Goal: Complete application form: Complete application form

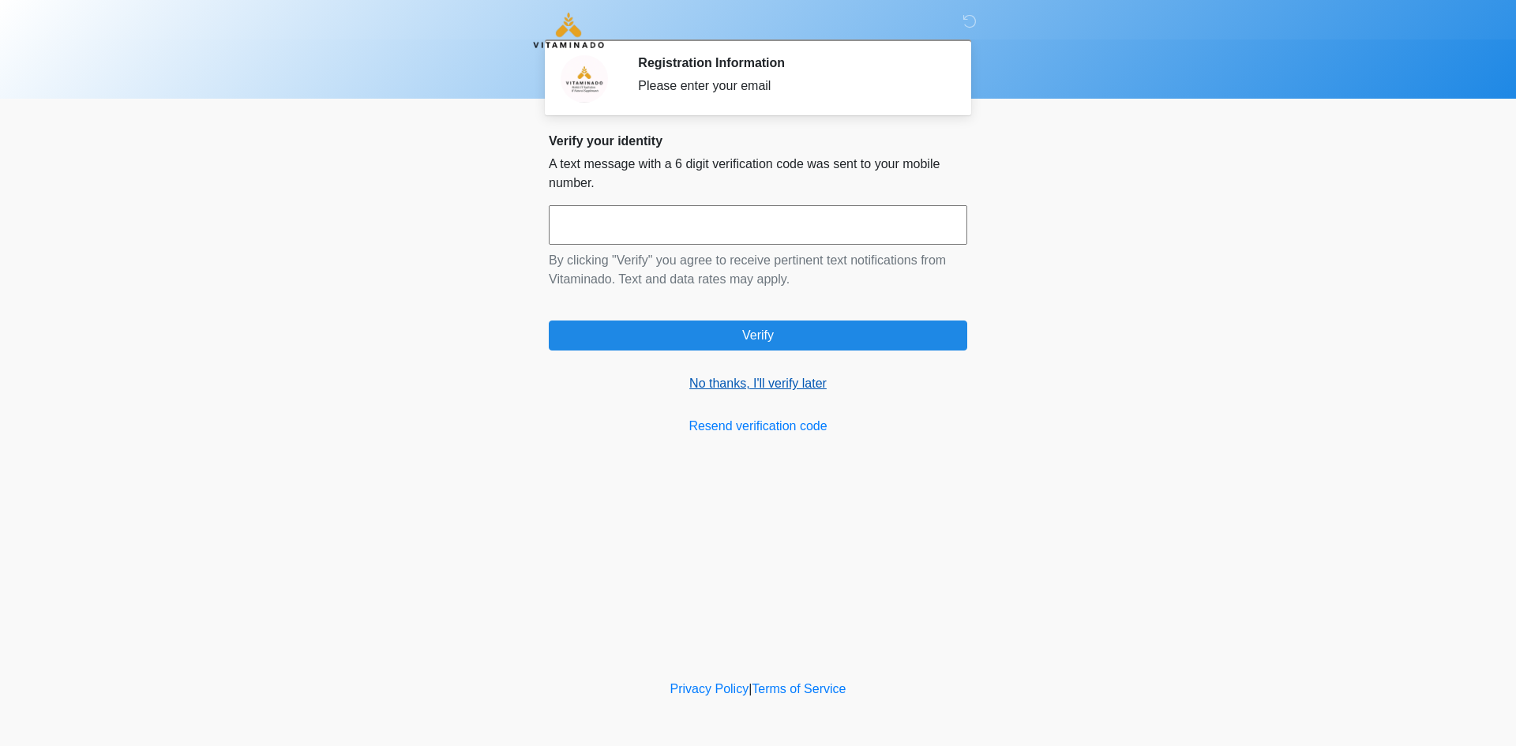
click at [738, 384] on link "No thanks, I'll verify later" at bounding box center [758, 383] width 418 height 19
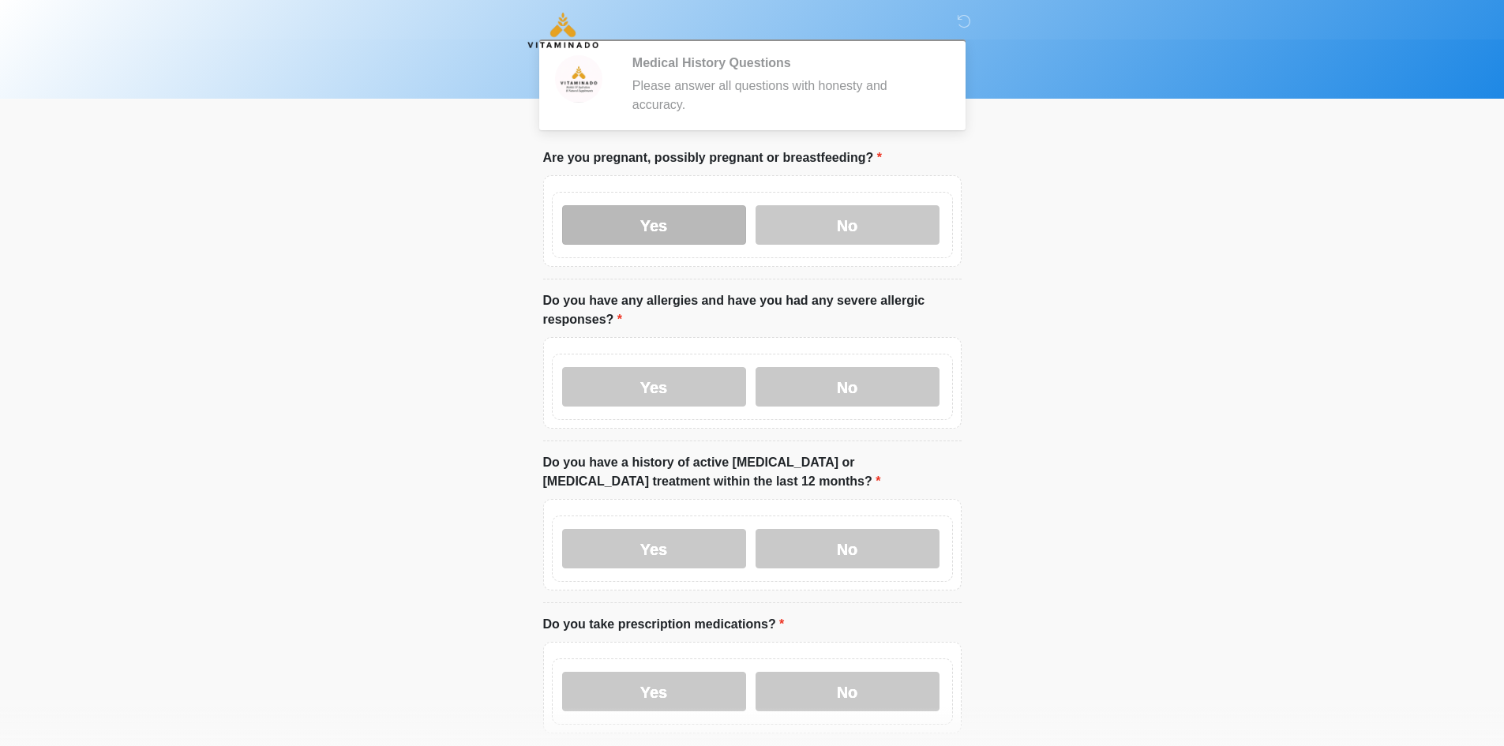
click at [663, 219] on label "Yes" at bounding box center [654, 224] width 184 height 39
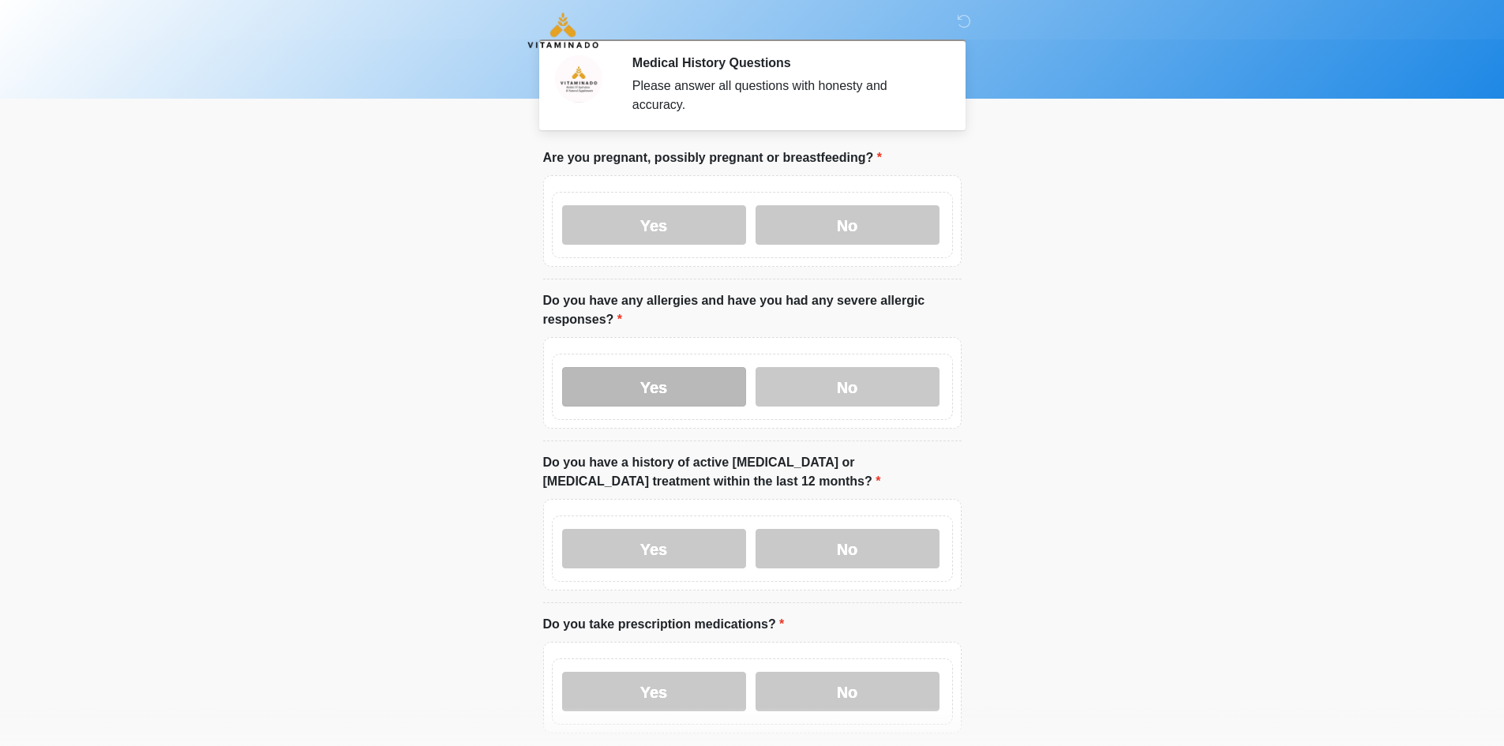
click at [655, 367] on label "Yes" at bounding box center [654, 386] width 184 height 39
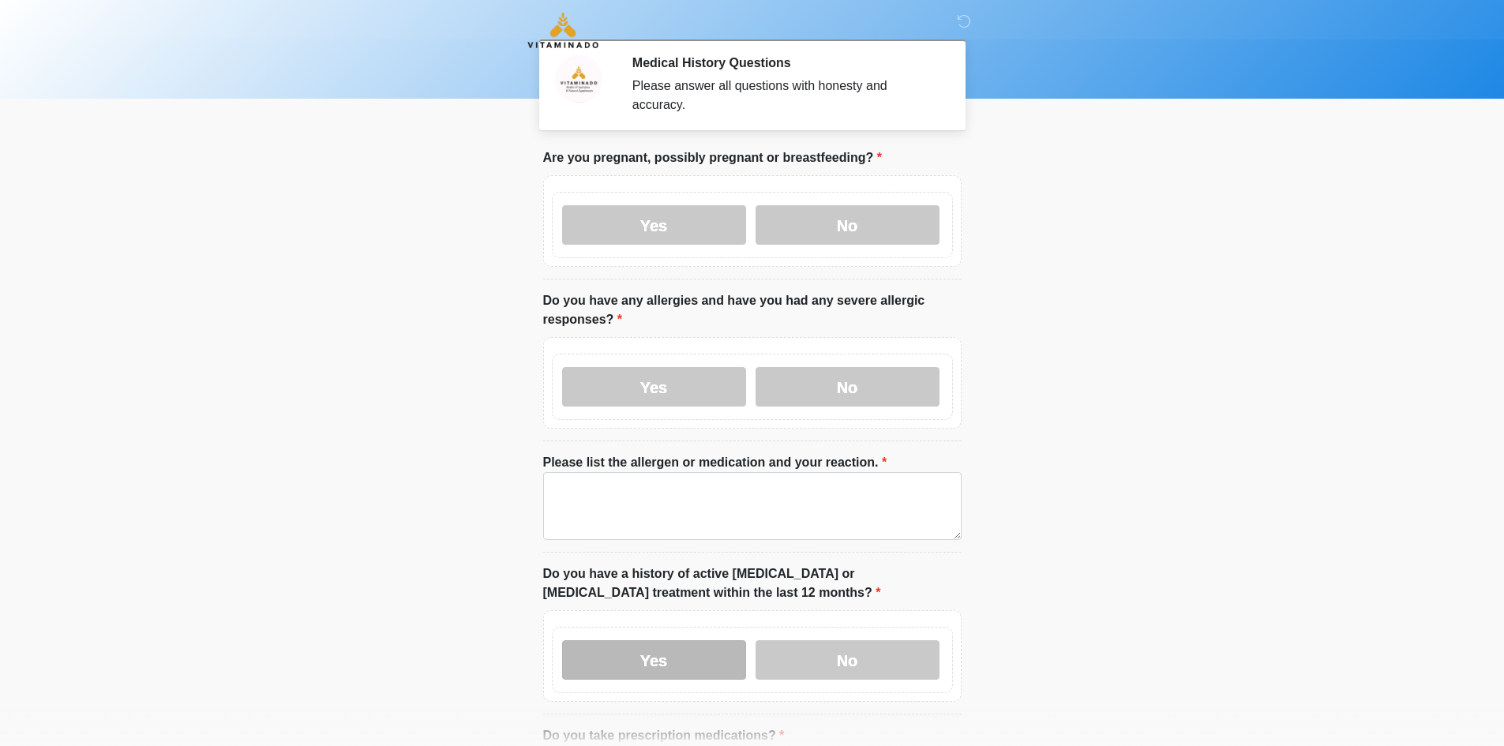
click at [670, 640] on label "Yes" at bounding box center [654, 659] width 184 height 39
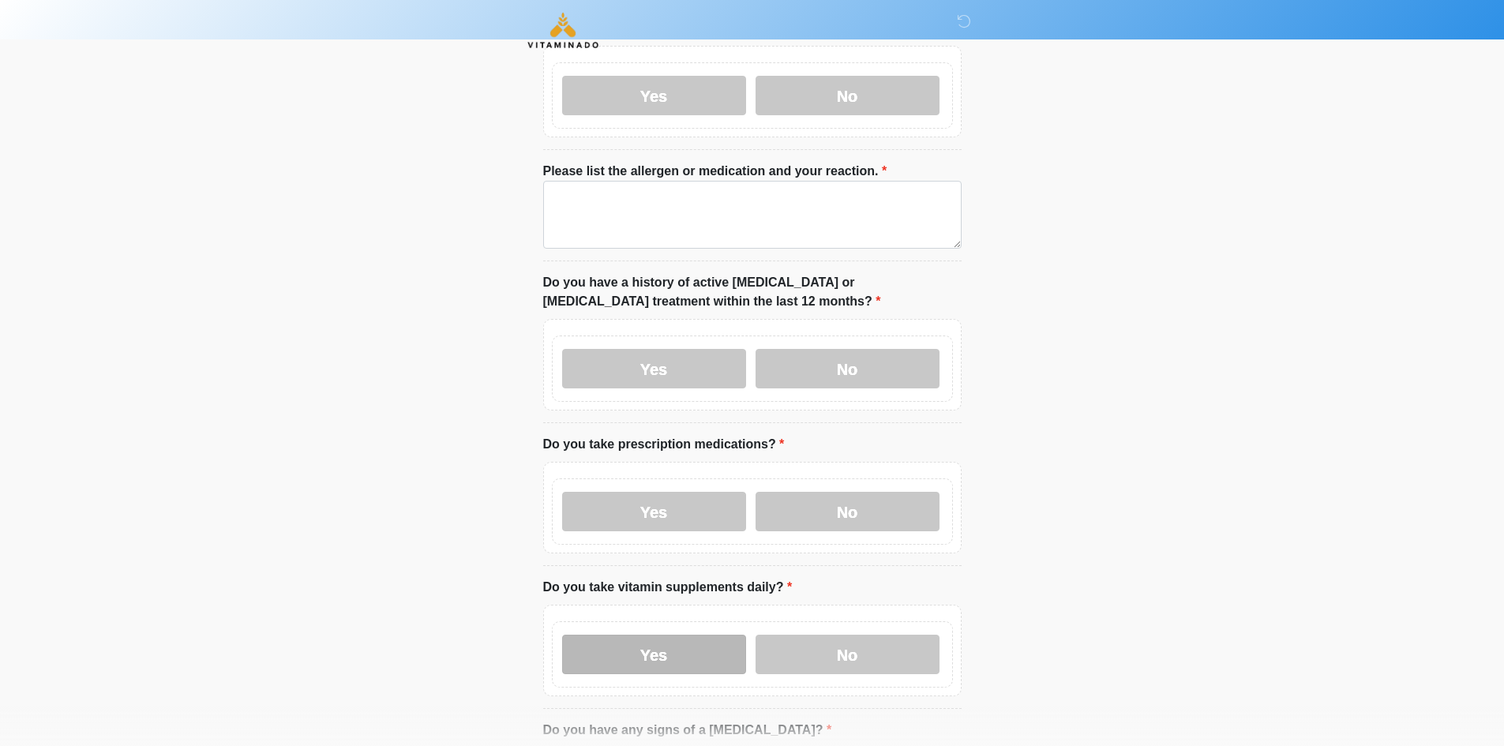
scroll to position [316, 0]
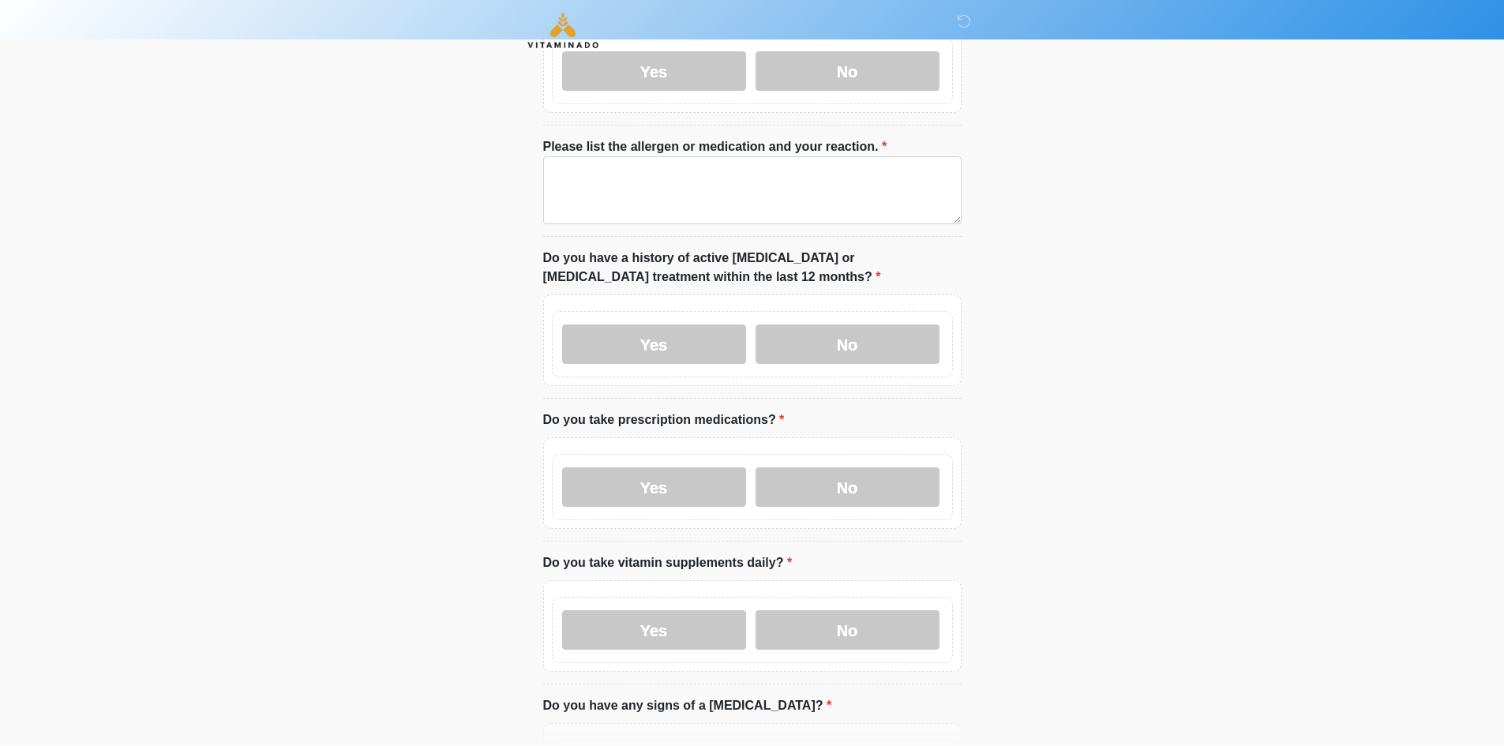
drag, startPoint x: 623, startPoint y: 621, endPoint x: 635, endPoint y: 500, distance: 122.2
click at [622, 619] on label "Yes" at bounding box center [654, 629] width 184 height 39
click at [636, 482] on label "Yes" at bounding box center [654, 486] width 184 height 39
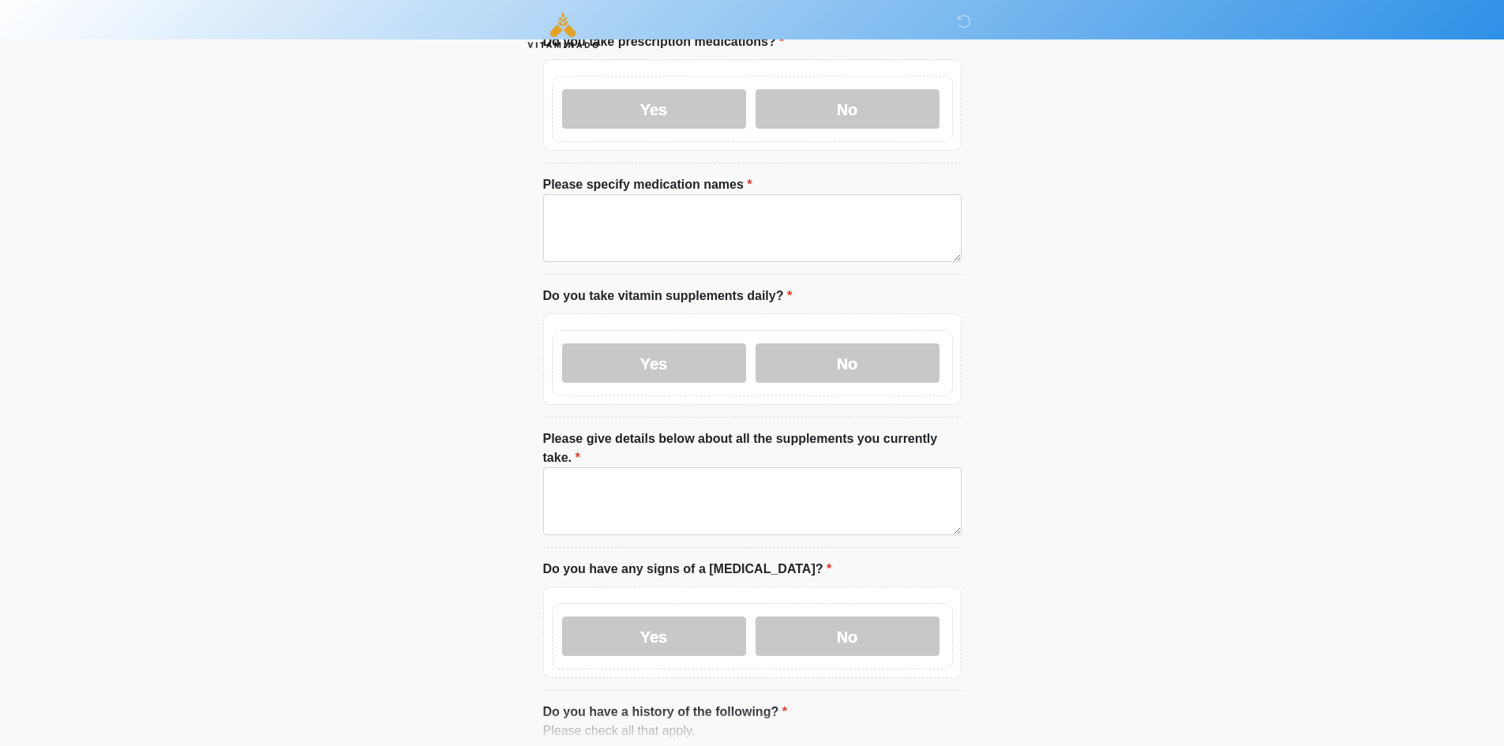
scroll to position [711, 0]
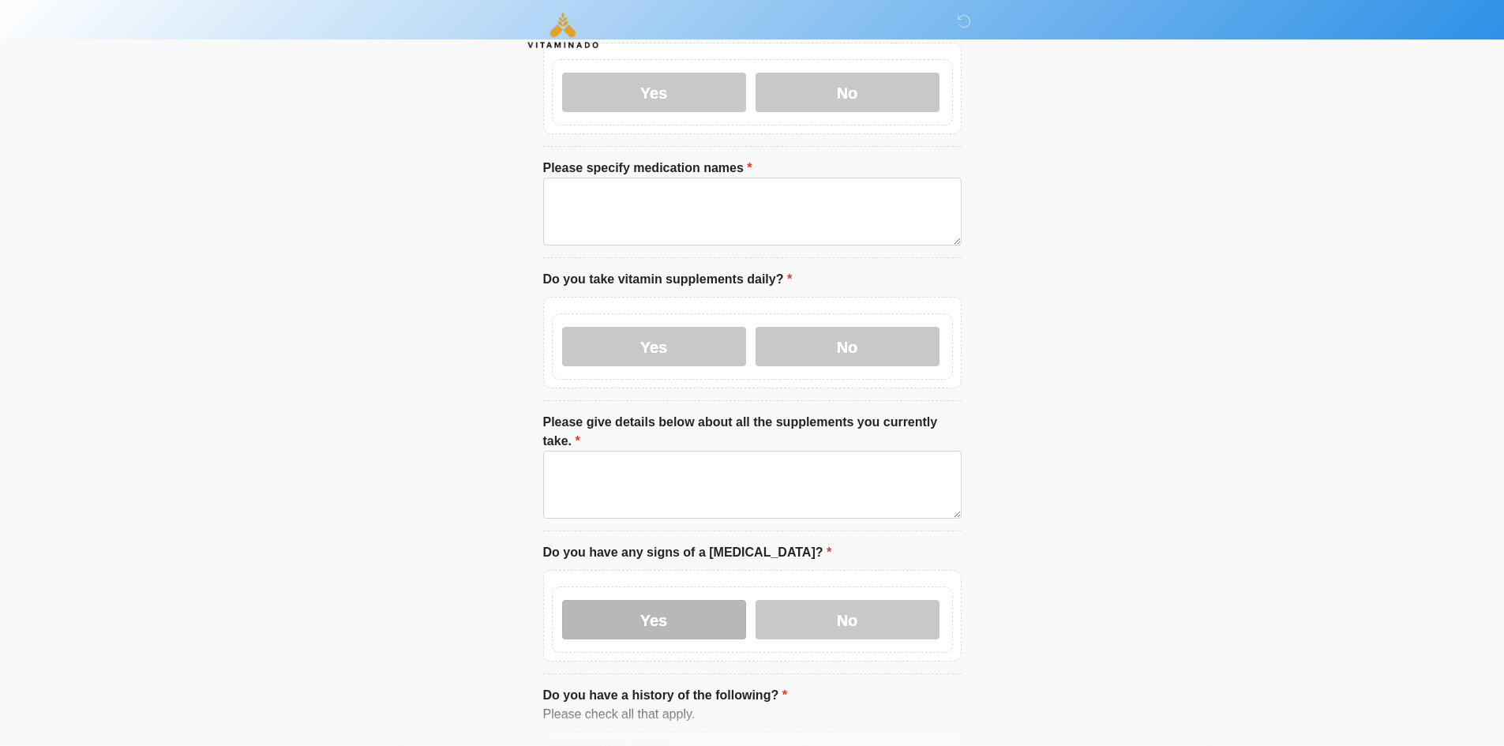
click at [623, 600] on label "Yes" at bounding box center [654, 619] width 184 height 39
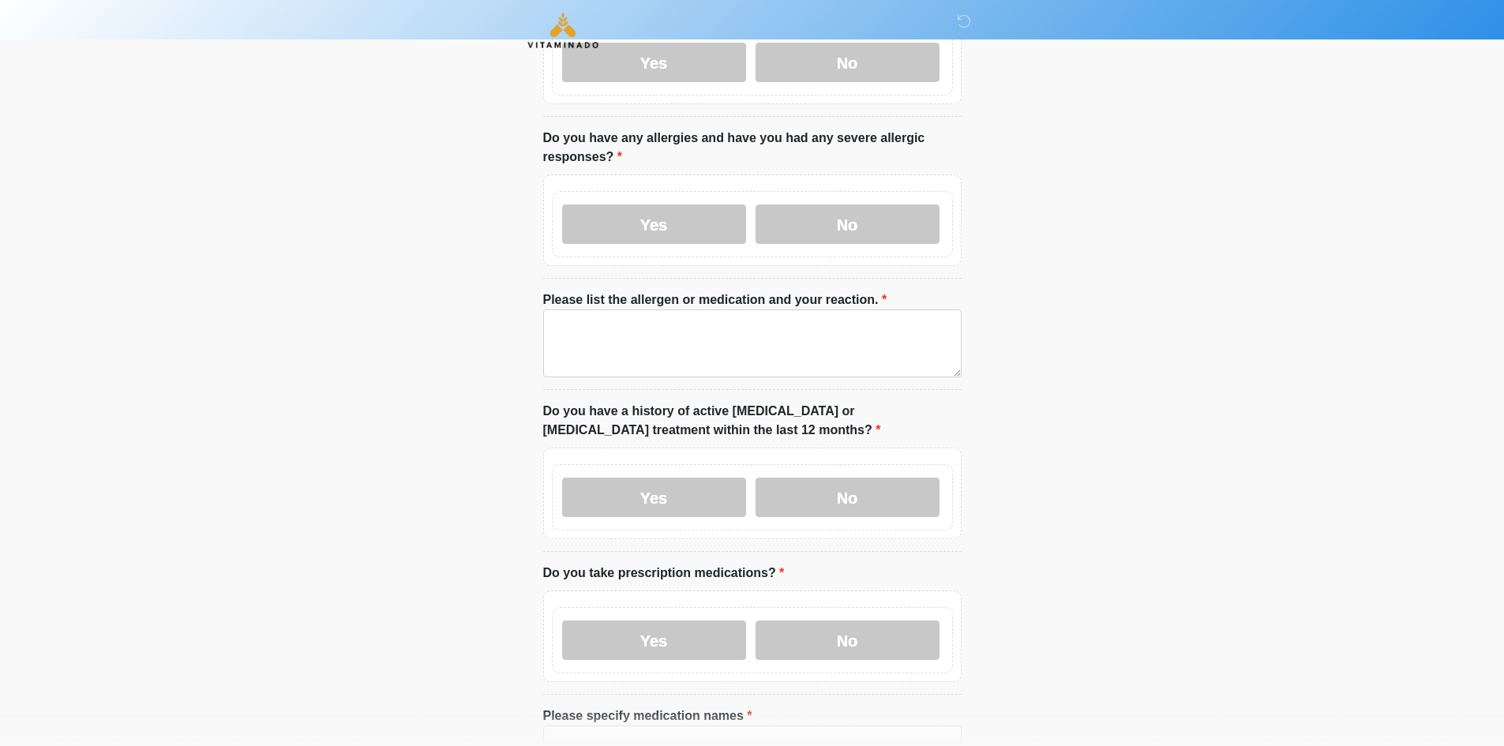
scroll to position [158, 0]
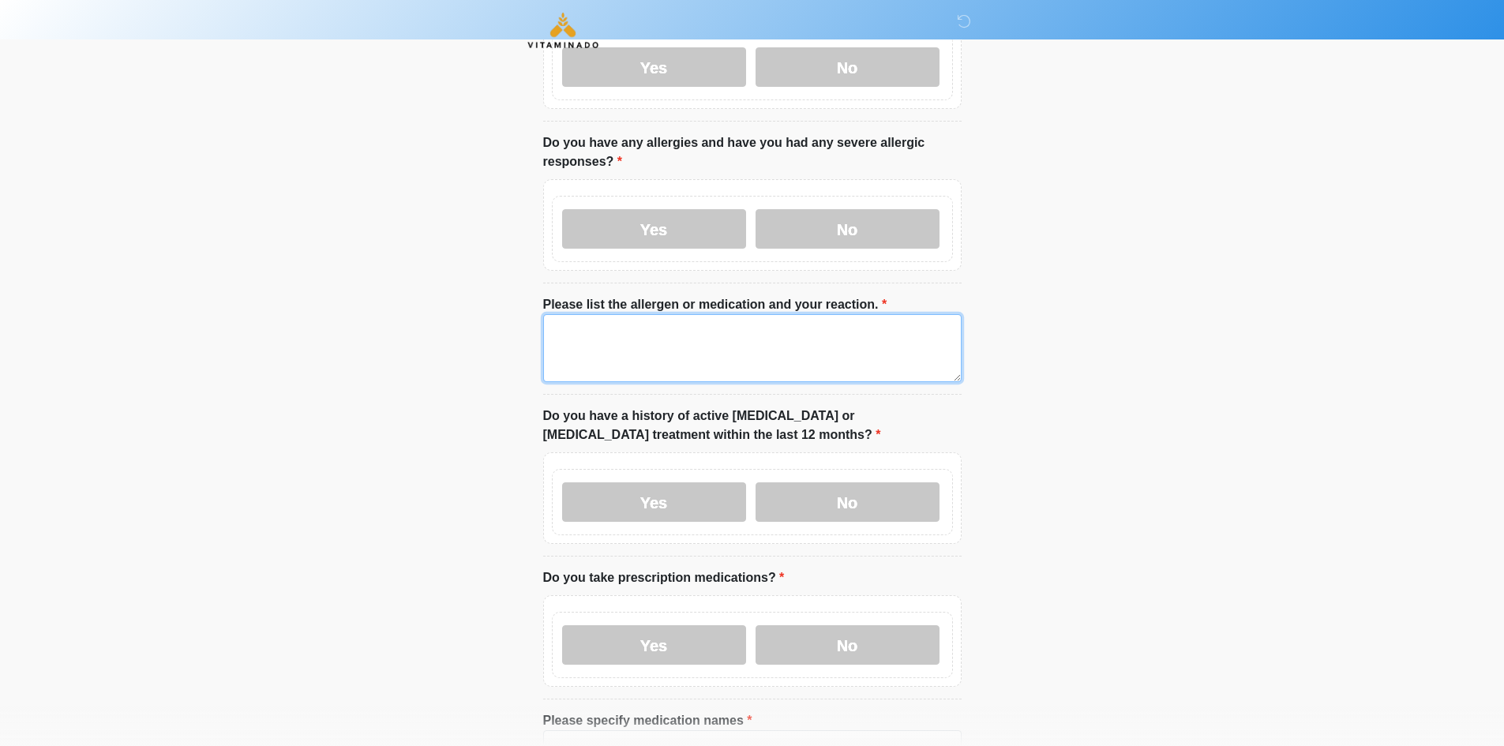
click at [653, 346] on textarea "Please list the allergen or medication and your reaction." at bounding box center [752, 348] width 418 height 68
drag, startPoint x: 653, startPoint y: 346, endPoint x: 271, endPoint y: 313, distance: 383.6
click at [271, 313] on body "‎ ‎ ‎ Medical History Questions Please answer all questions with honesty and ac…" at bounding box center [752, 215] width 1504 height 746
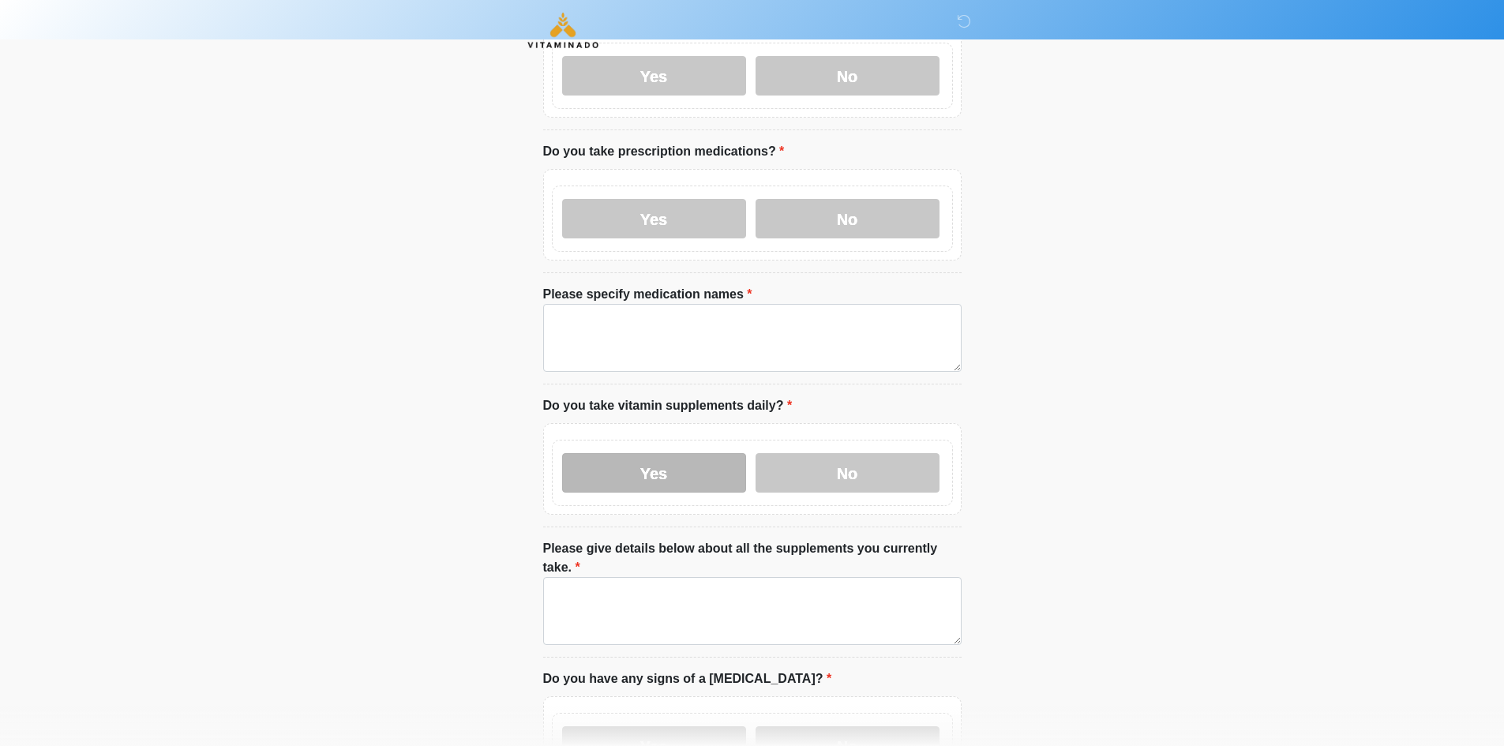
scroll to position [632, 0]
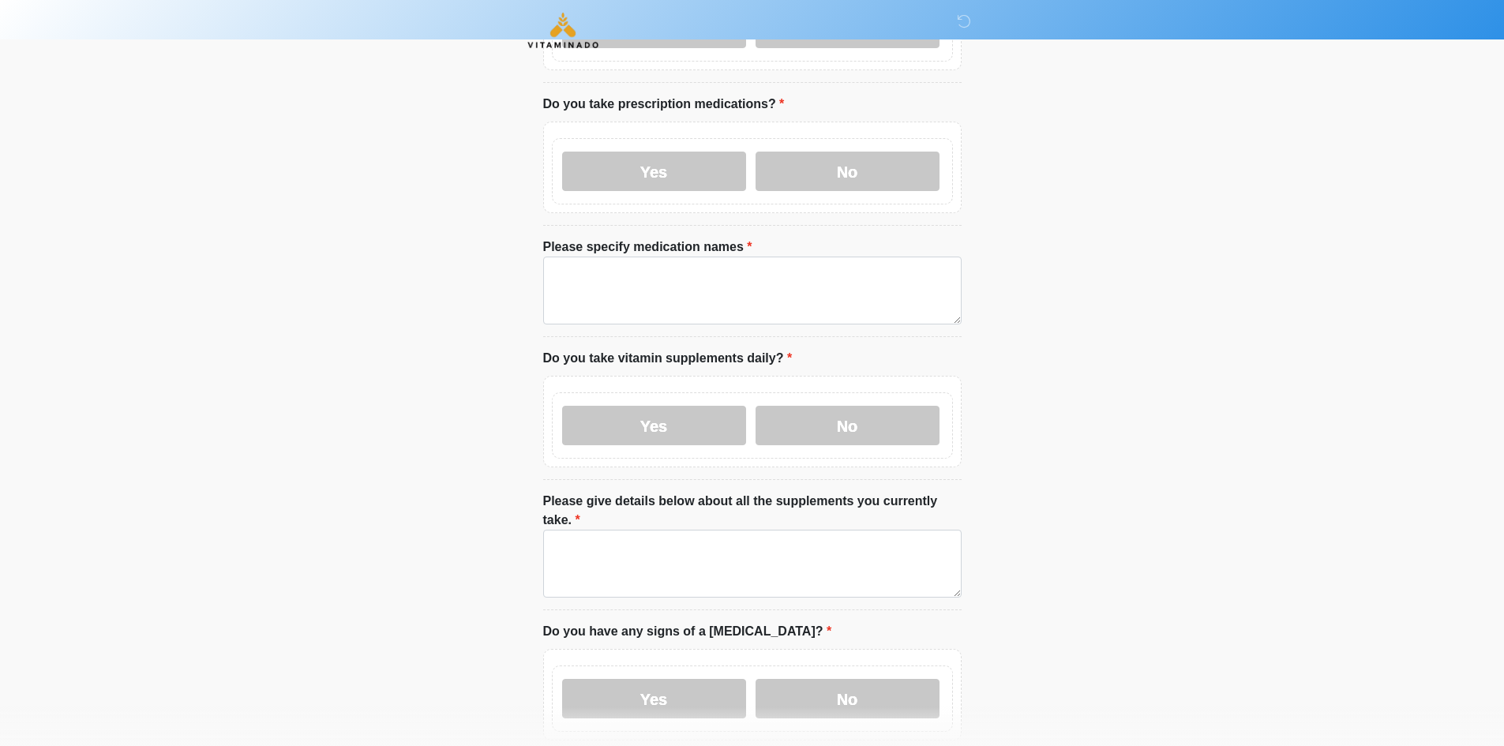
type textarea "****"
click at [628, 558] on textarea "Please give details below about all the supplements you currently take." at bounding box center [752, 564] width 418 height 68
paste textarea "****"
type textarea "****"
click at [614, 271] on textarea "Please specify medication names" at bounding box center [752, 291] width 418 height 68
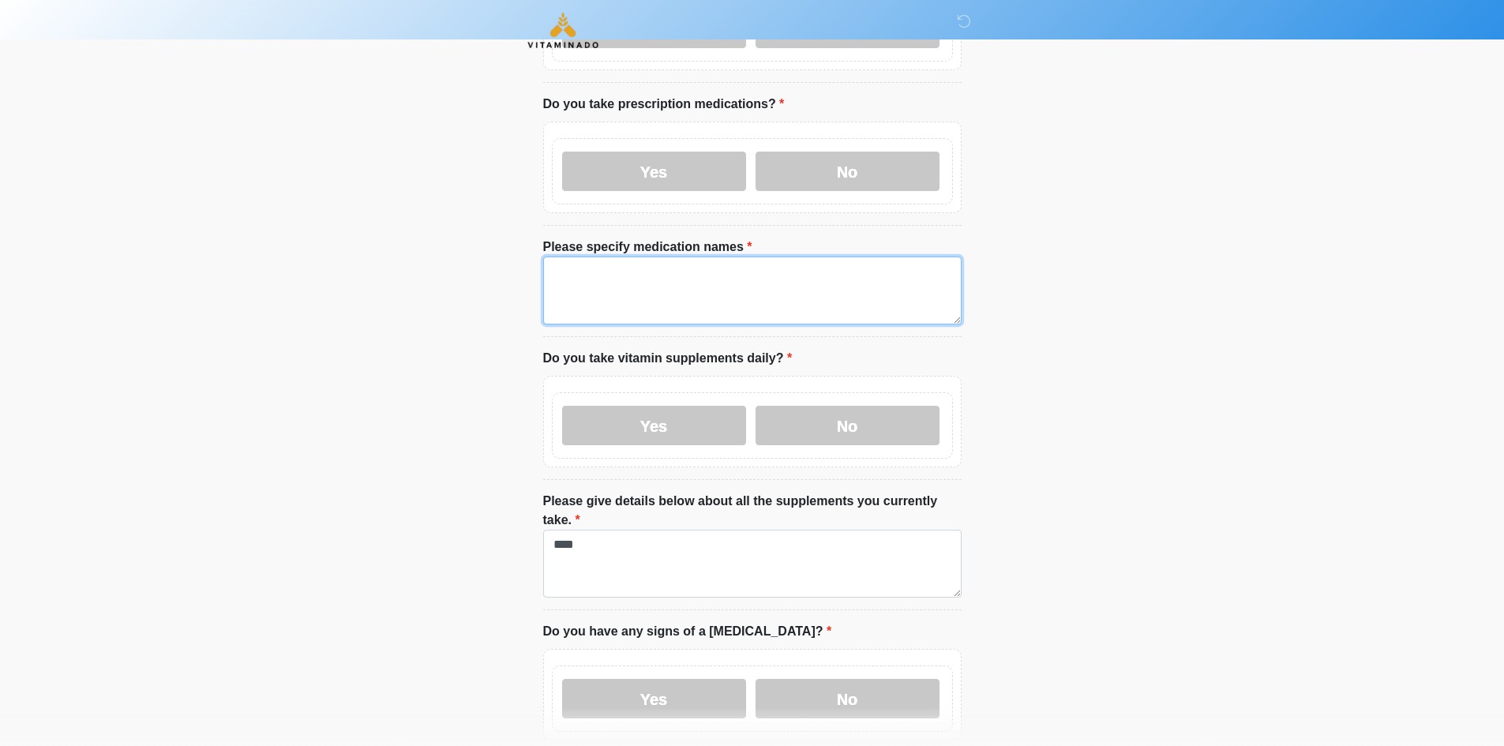
paste textarea "****"
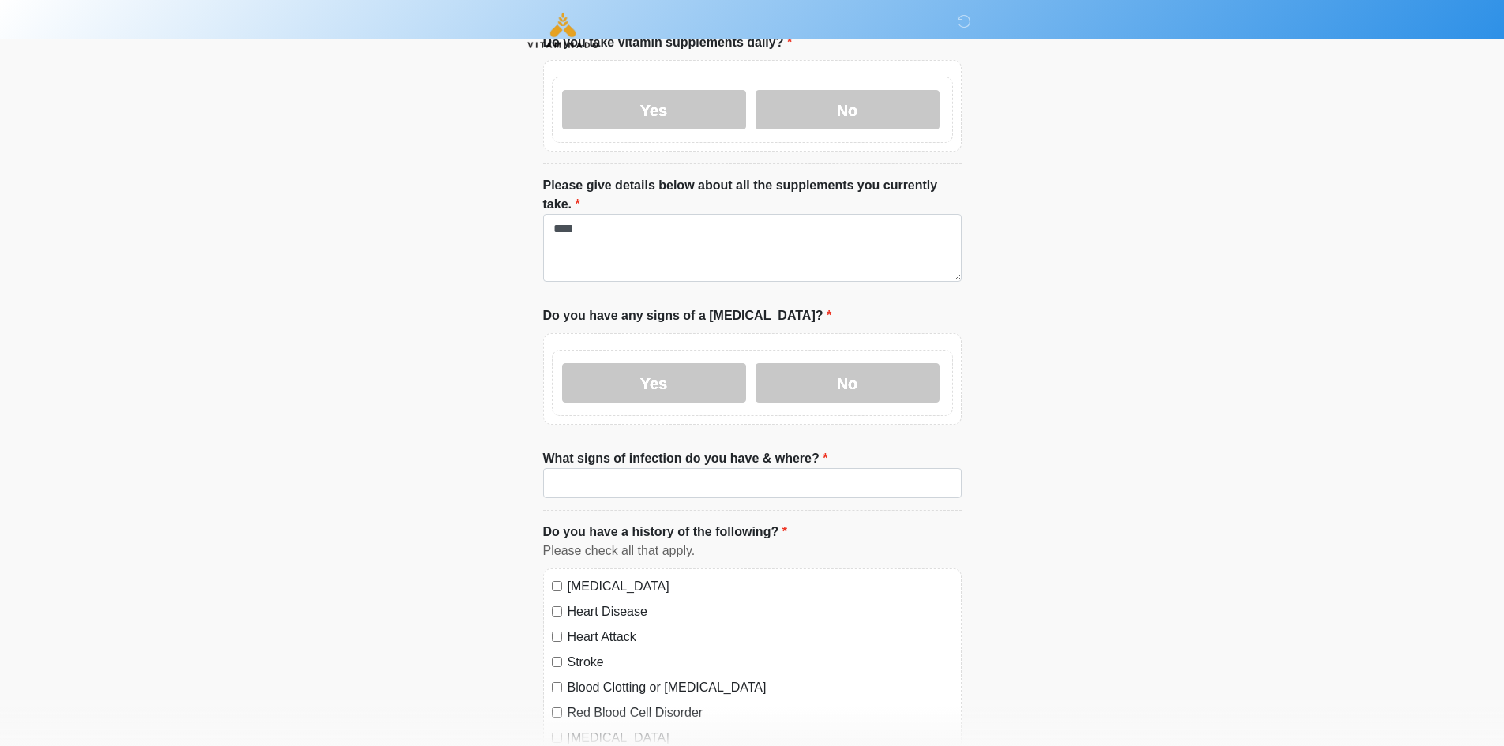
type textarea "****"
click at [627, 468] on input "What signs of infection do you have & where?" at bounding box center [752, 483] width 418 height 30
paste input "****"
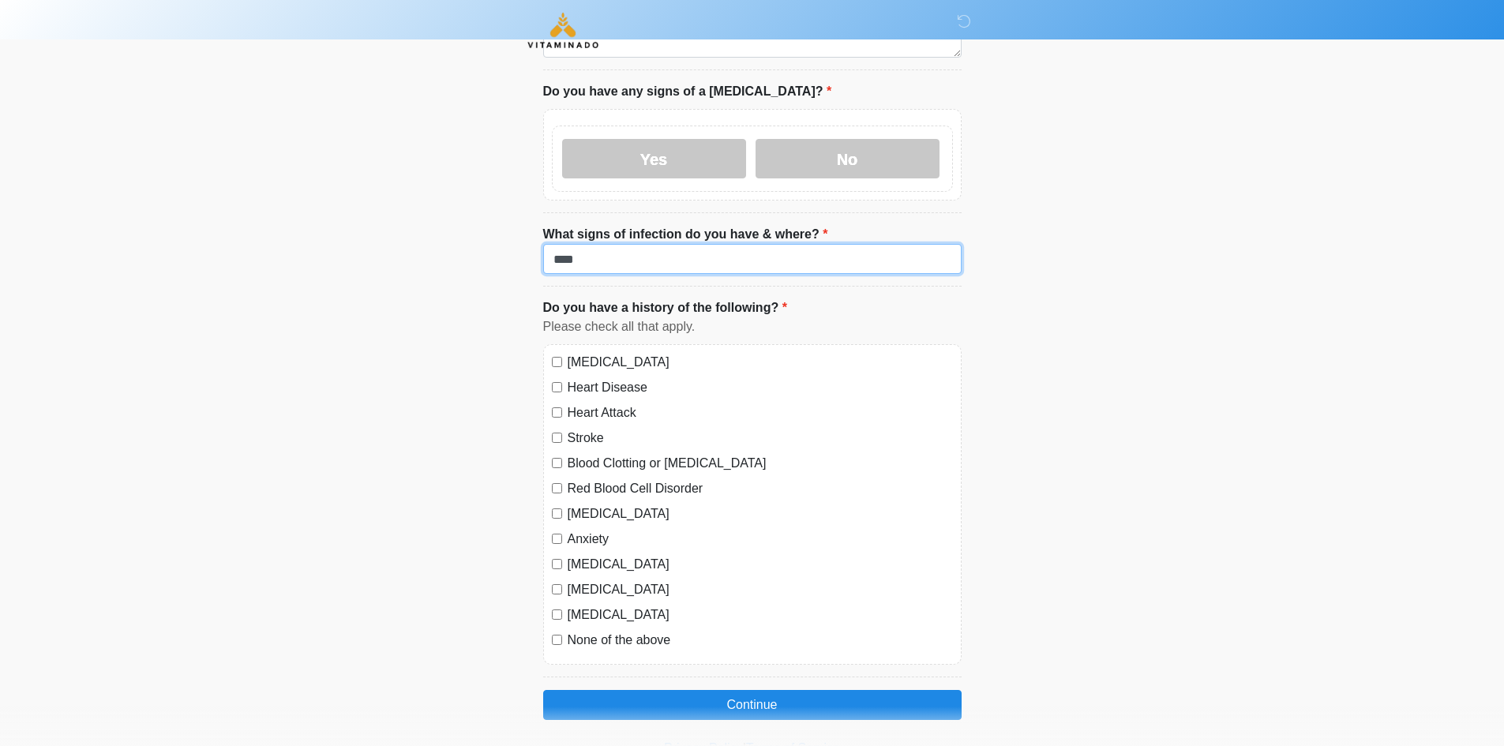
scroll to position [1197, 0]
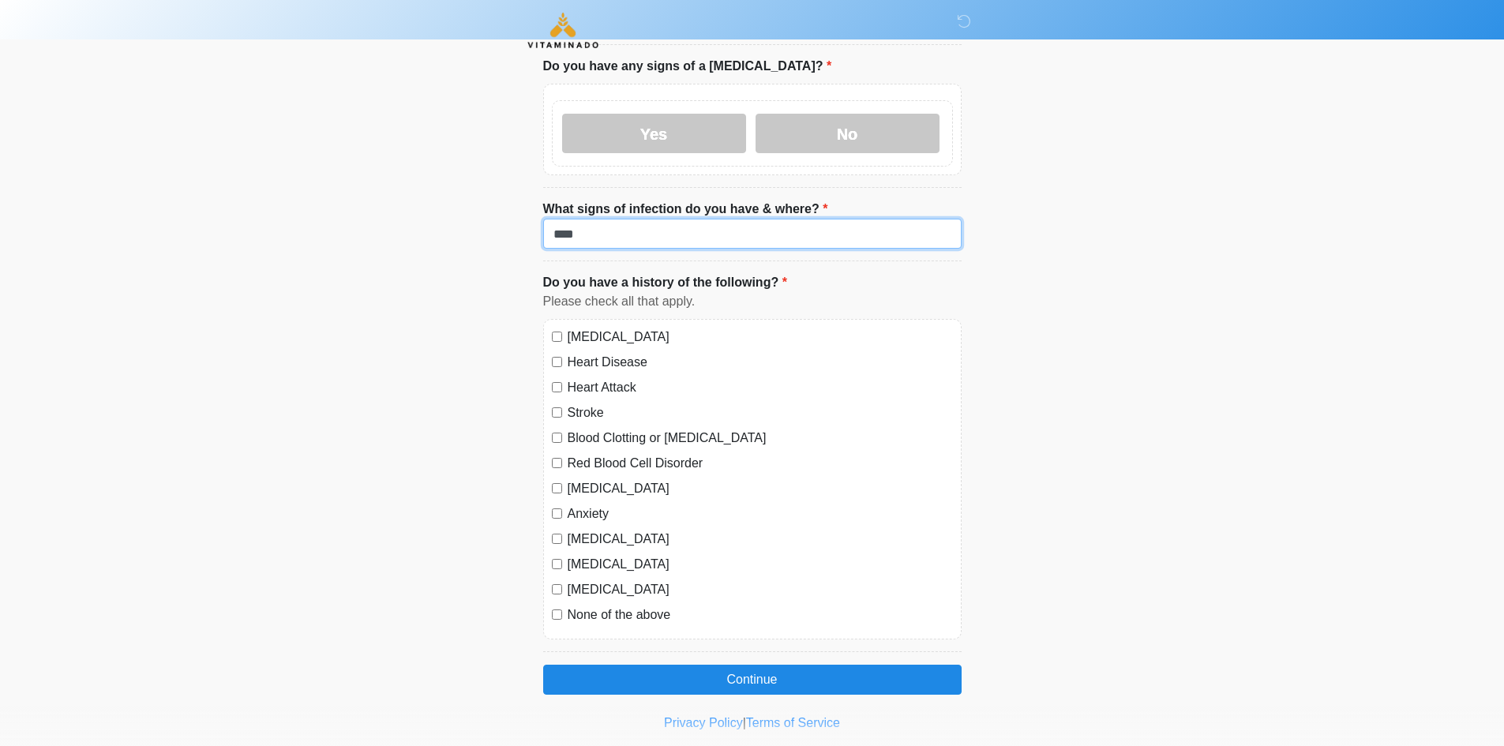
type input "****"
click at [627, 328] on label "[MEDICAL_DATA]" at bounding box center [760, 337] width 385 height 19
drag, startPoint x: 608, startPoint y: 322, endPoint x: 599, endPoint y: 348, distance: 27.5
click at [608, 353] on label "Heart Disease" at bounding box center [760, 362] width 385 height 19
click at [599, 378] on label "Heart Attack" at bounding box center [760, 387] width 385 height 19
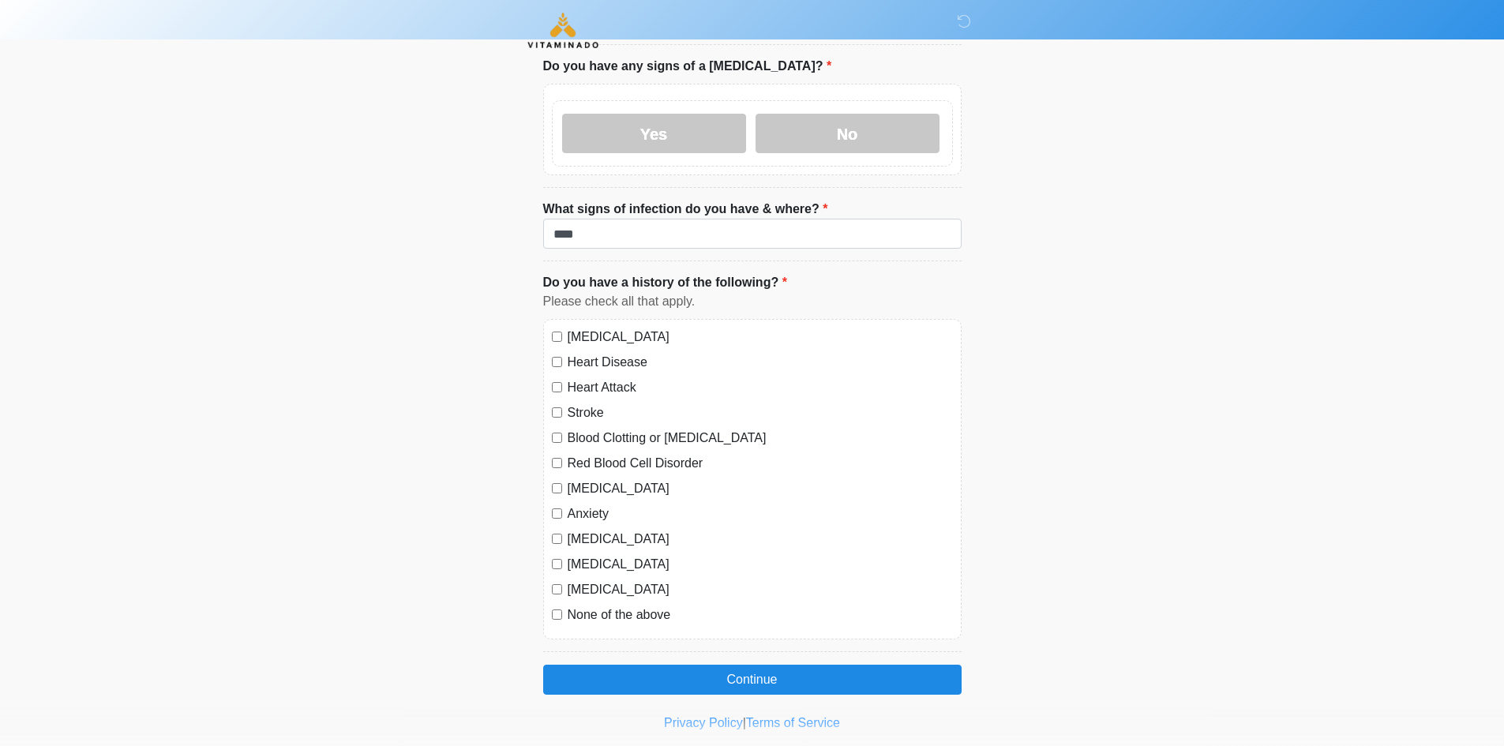
click at [599, 403] on label "Stroke" at bounding box center [760, 412] width 385 height 19
click at [596, 429] on label "Blood Clotting or [MEDICAL_DATA]" at bounding box center [760, 438] width 385 height 19
click at [593, 454] on label "Red Blood Cell Disorder" at bounding box center [760, 463] width 385 height 19
click at [591, 444] on div "[MEDICAL_DATA] Heart Disease Heart Attack Stroke Blood Clotting or [MEDICAL_DAT…" at bounding box center [752, 479] width 418 height 321
click at [589, 479] on label "[MEDICAL_DATA]" at bounding box center [760, 488] width 385 height 19
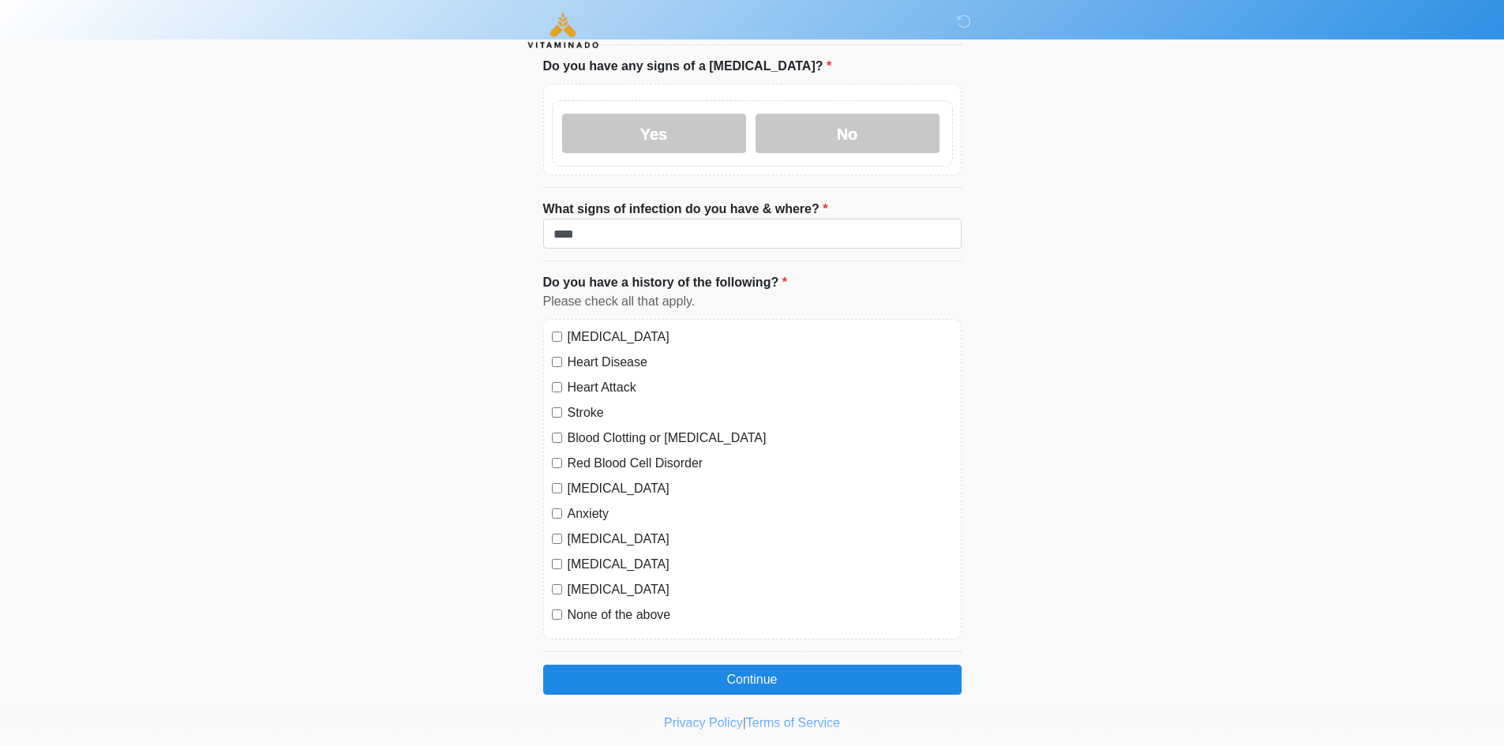
click at [580, 505] on label "Anxiety" at bounding box center [760, 514] width 385 height 19
click at [583, 530] on label "[MEDICAL_DATA]" at bounding box center [760, 539] width 385 height 19
click at [591, 555] on label "[MEDICAL_DATA]" at bounding box center [760, 564] width 385 height 19
click at [584, 580] on label "[MEDICAL_DATA]" at bounding box center [760, 589] width 385 height 19
click at [586, 606] on label "None of the above" at bounding box center [760, 615] width 385 height 19
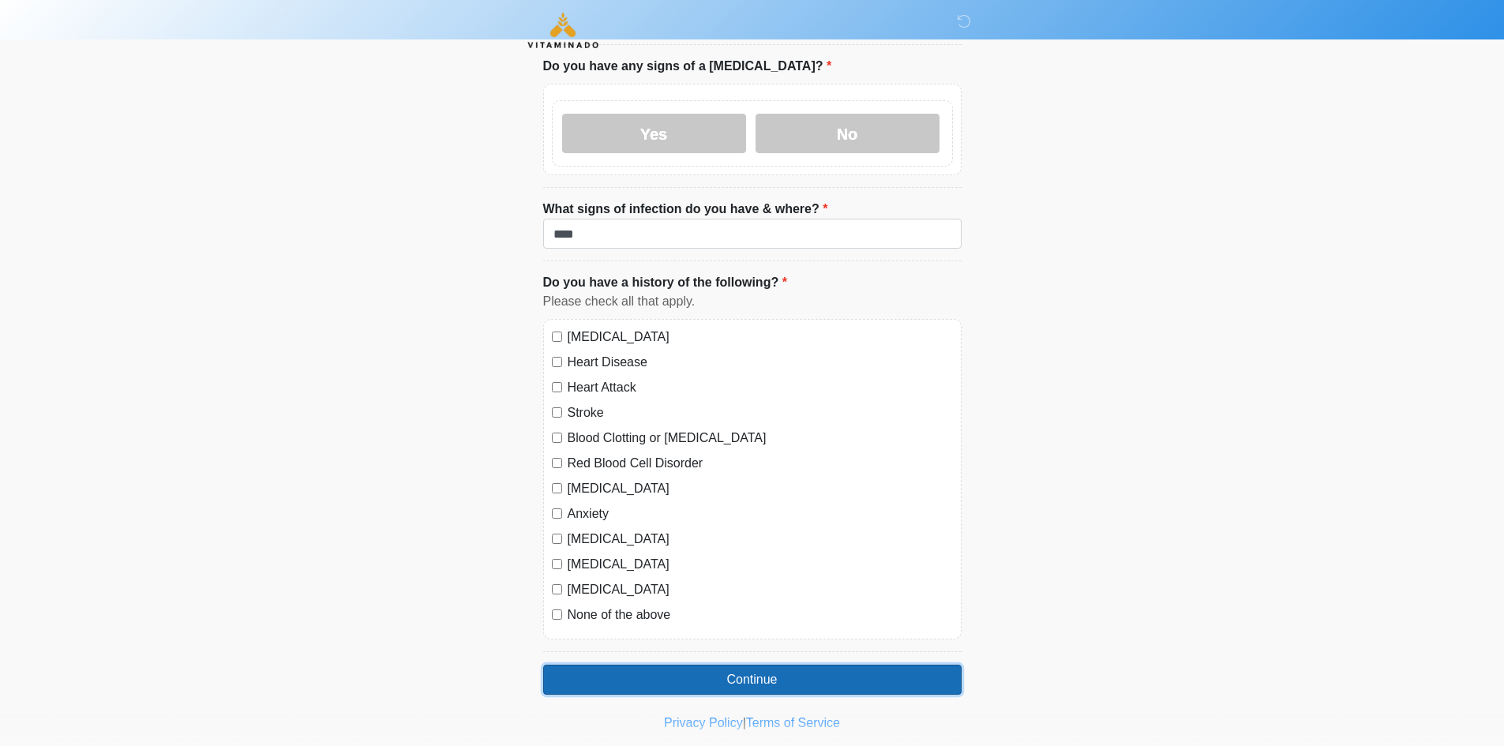
click at [639, 665] on button "Continue" at bounding box center [752, 680] width 418 height 30
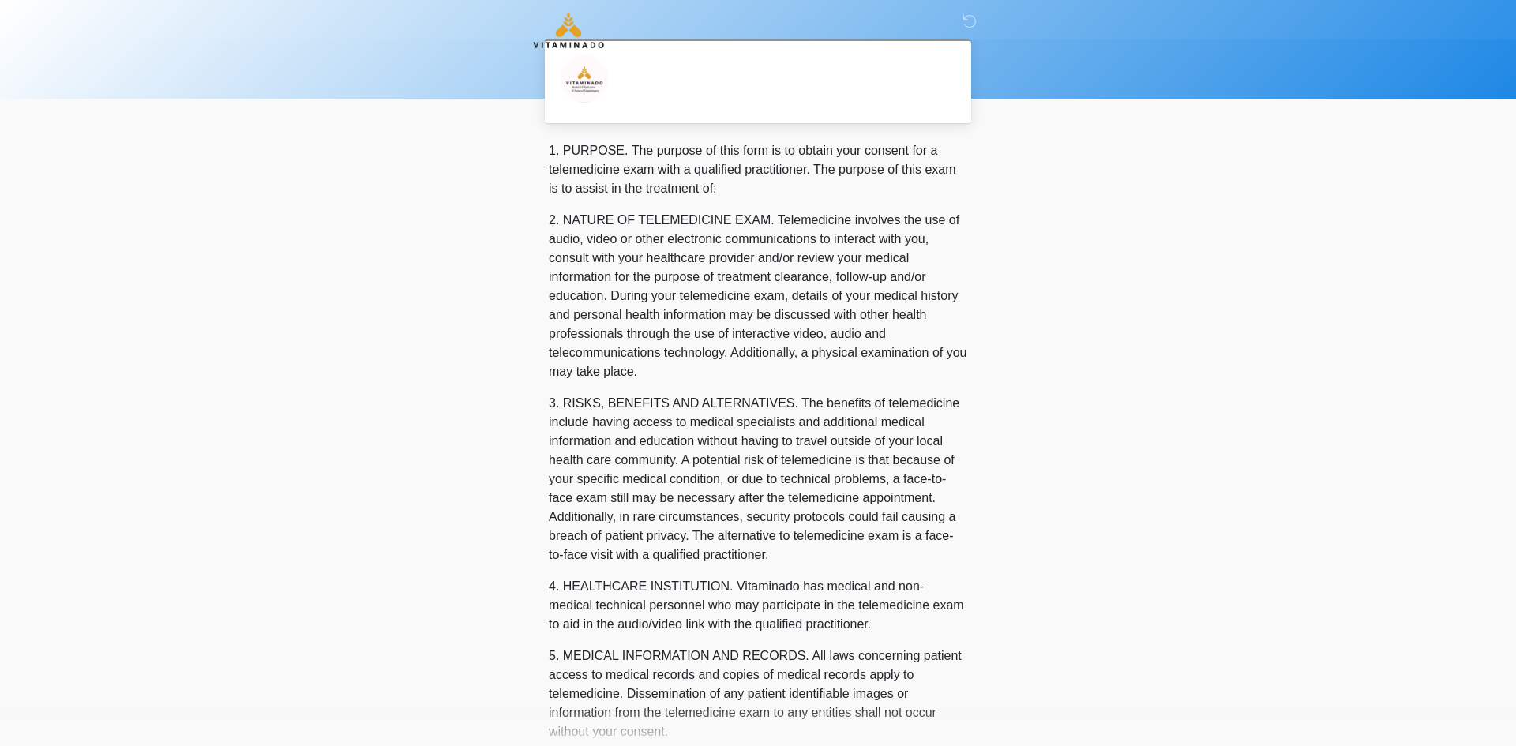
scroll to position [486, 0]
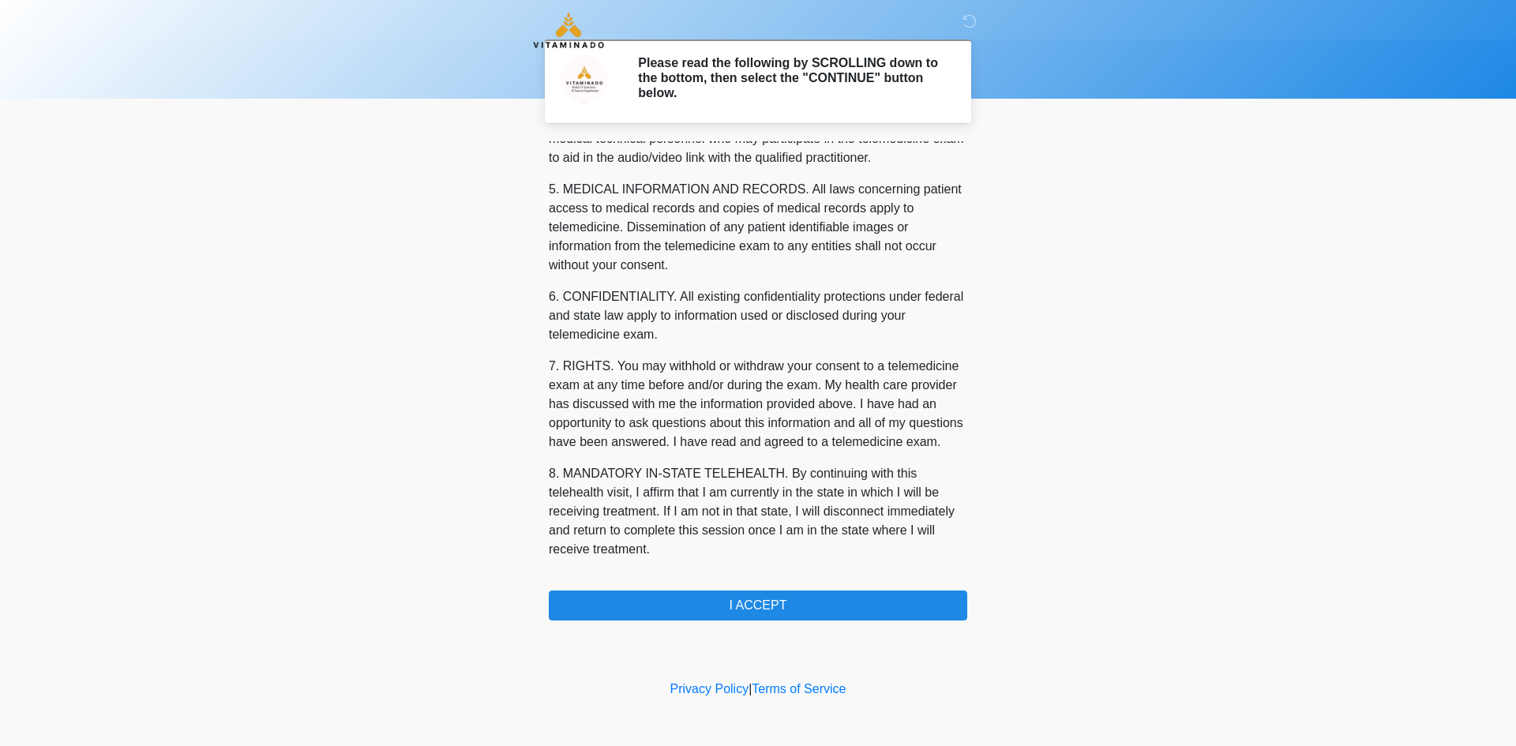
click at [812, 625] on div "‎ ‎ ‎ Please read the following by SCROLLING down to the bottom, then select th…" at bounding box center [758, 338] width 474 height 645
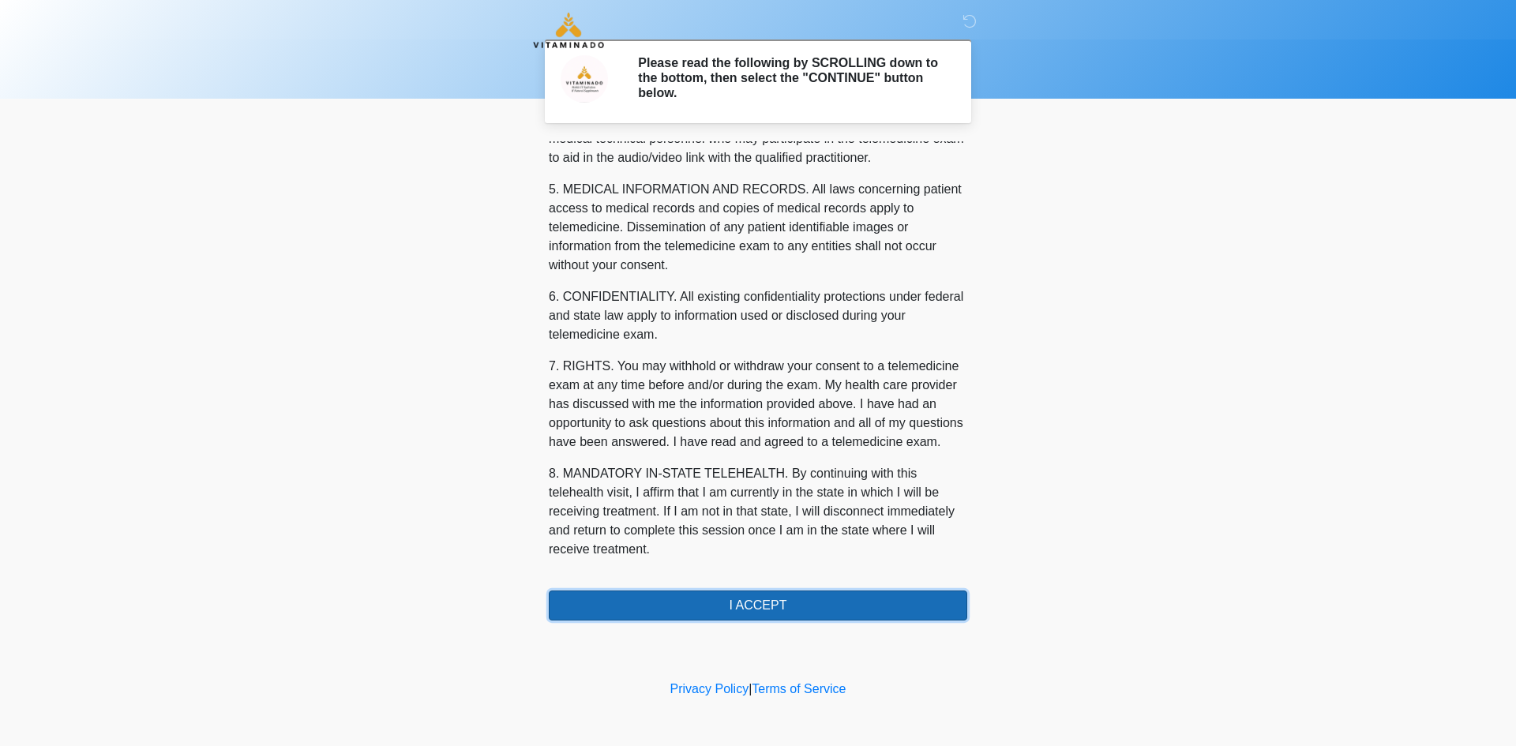
click at [817, 606] on button "I ACCEPT" at bounding box center [758, 606] width 418 height 30
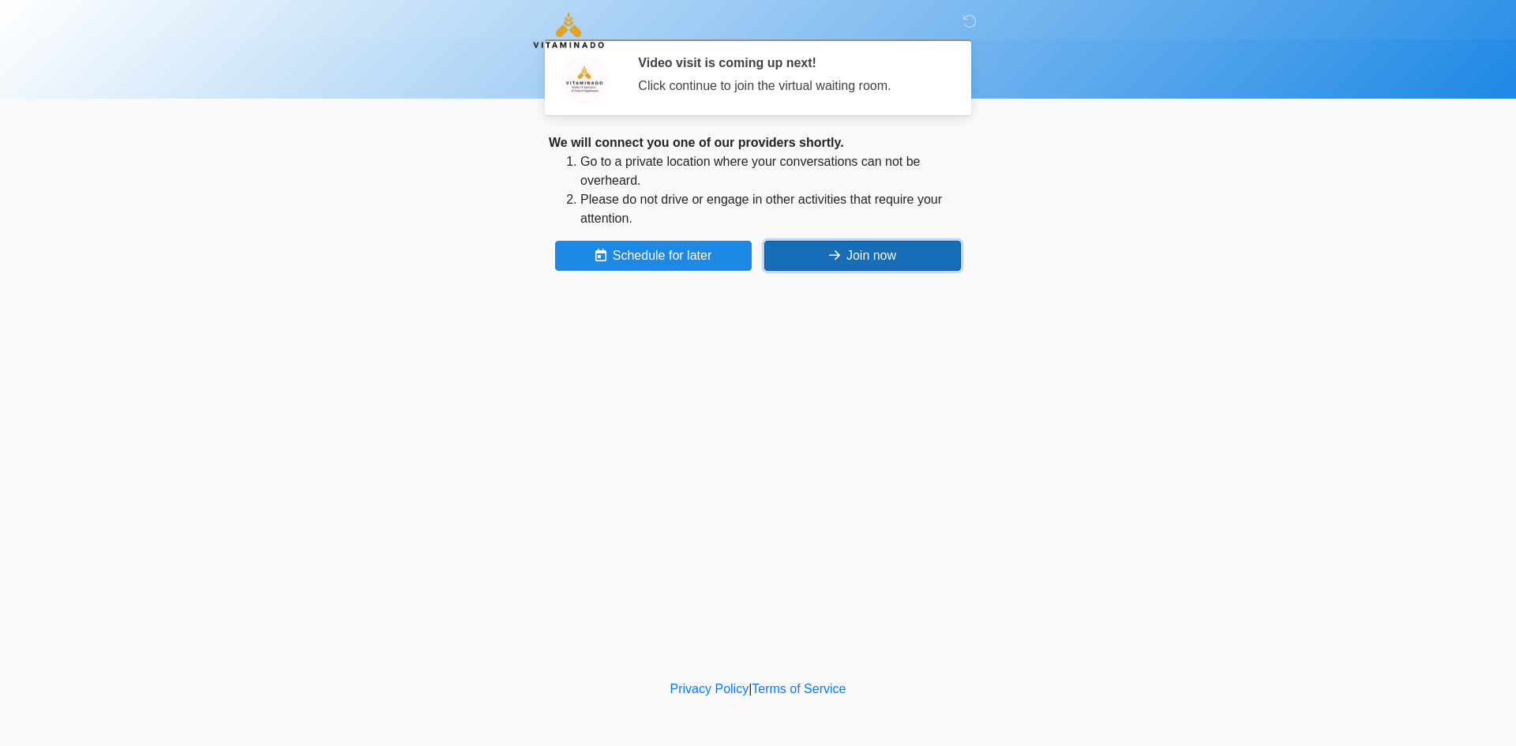
click at [851, 267] on button "Join now" at bounding box center [862, 256] width 197 height 30
